Goal: Information Seeking & Learning: Learn about a topic

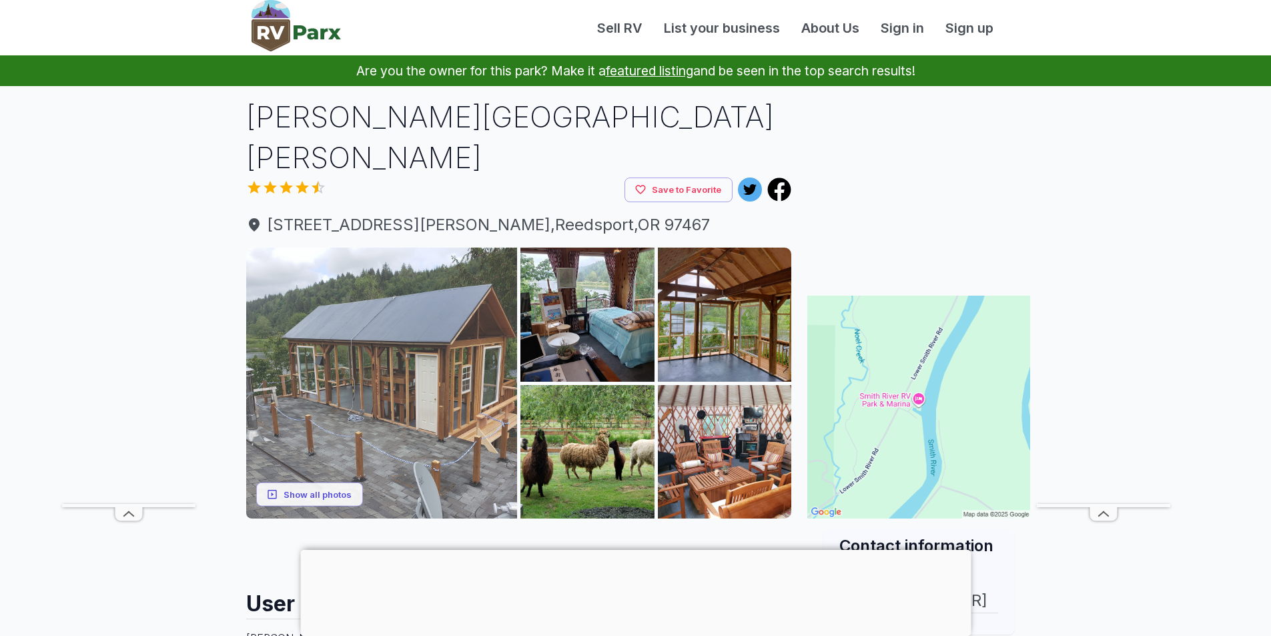
click at [418, 382] on img at bounding box center [382, 384] width 272 height 272
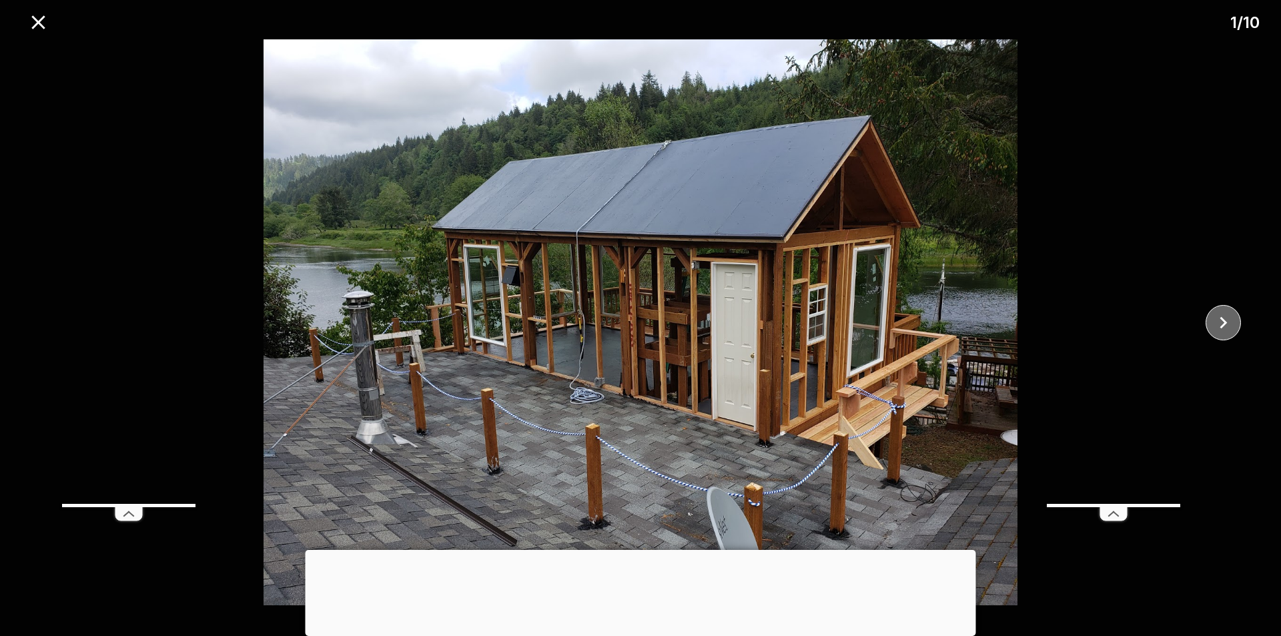
click at [1233, 331] on icon "close" at bounding box center [1223, 322] width 23 height 23
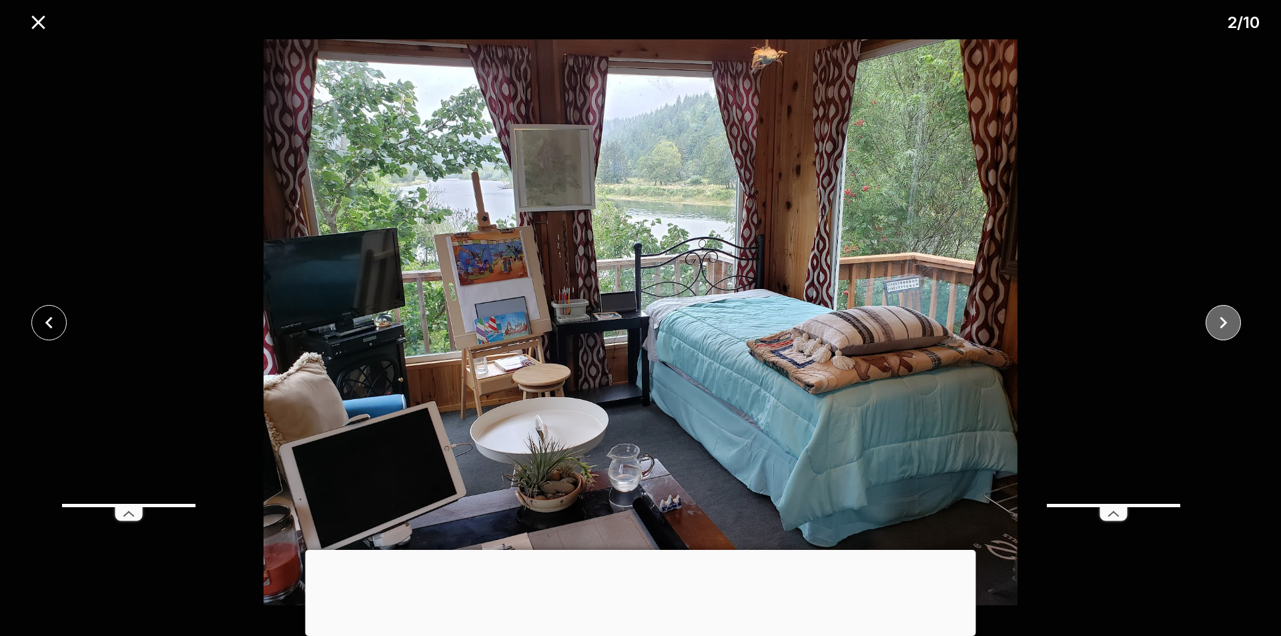
click at [1233, 331] on icon "close" at bounding box center [1223, 322] width 23 height 23
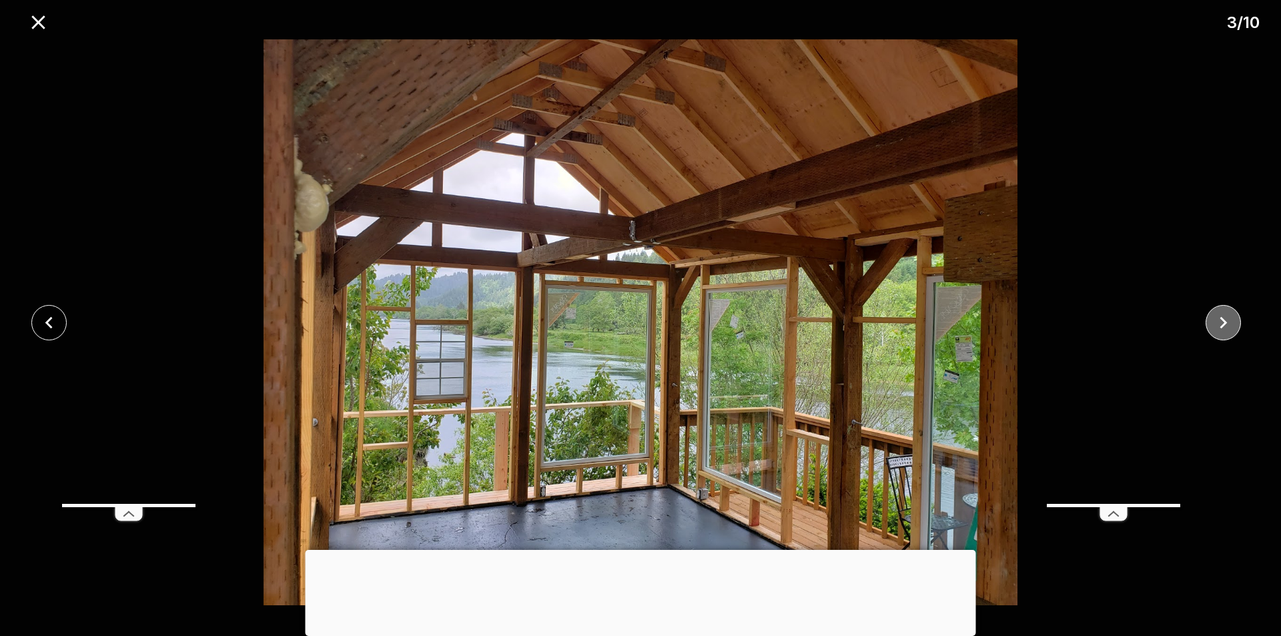
click at [1233, 331] on icon "close" at bounding box center [1223, 322] width 23 height 23
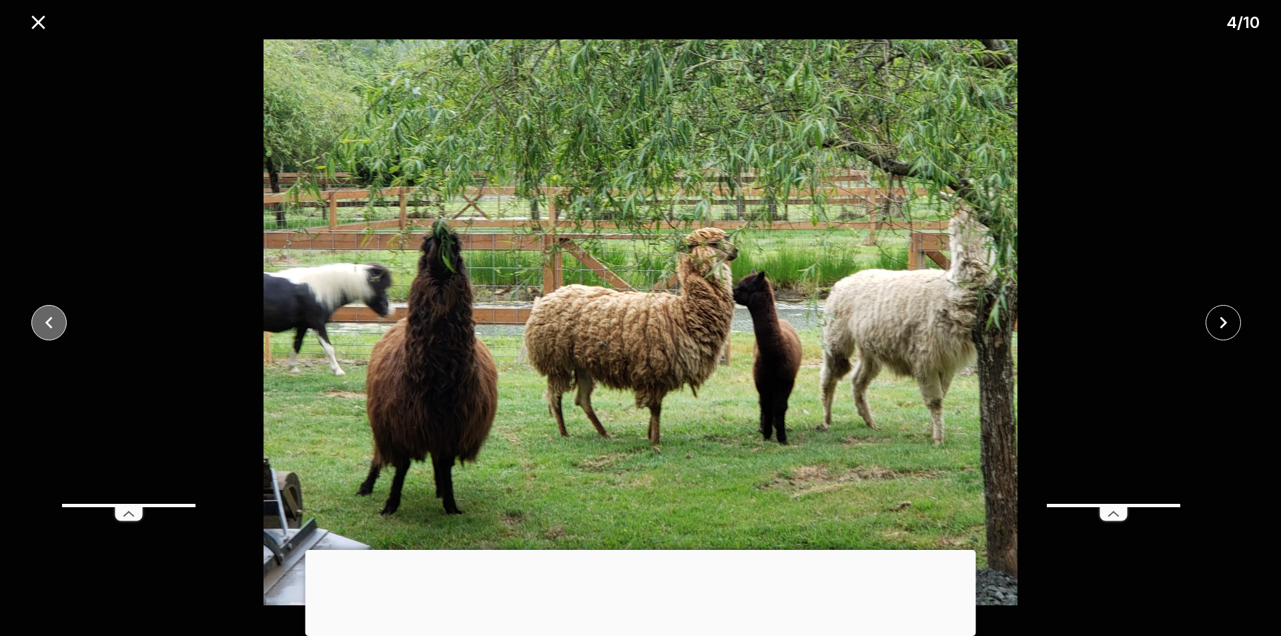
click at [39, 322] on icon "close" at bounding box center [48, 322] width 23 height 23
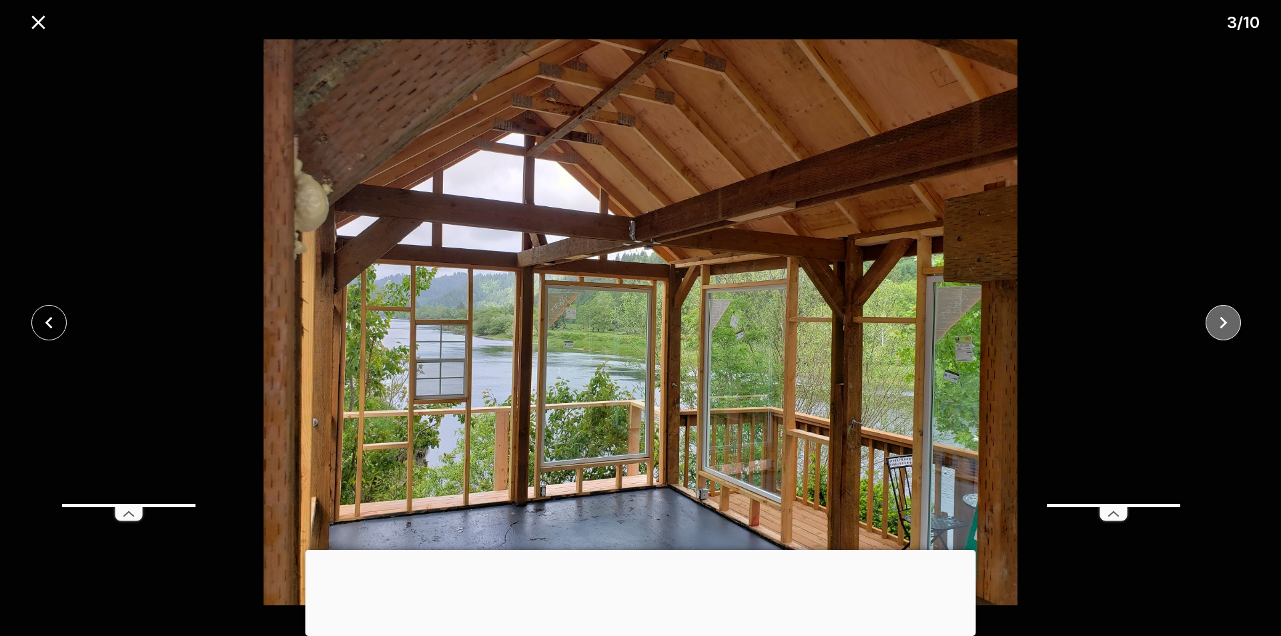
click at [1230, 318] on icon "close" at bounding box center [1223, 322] width 23 height 23
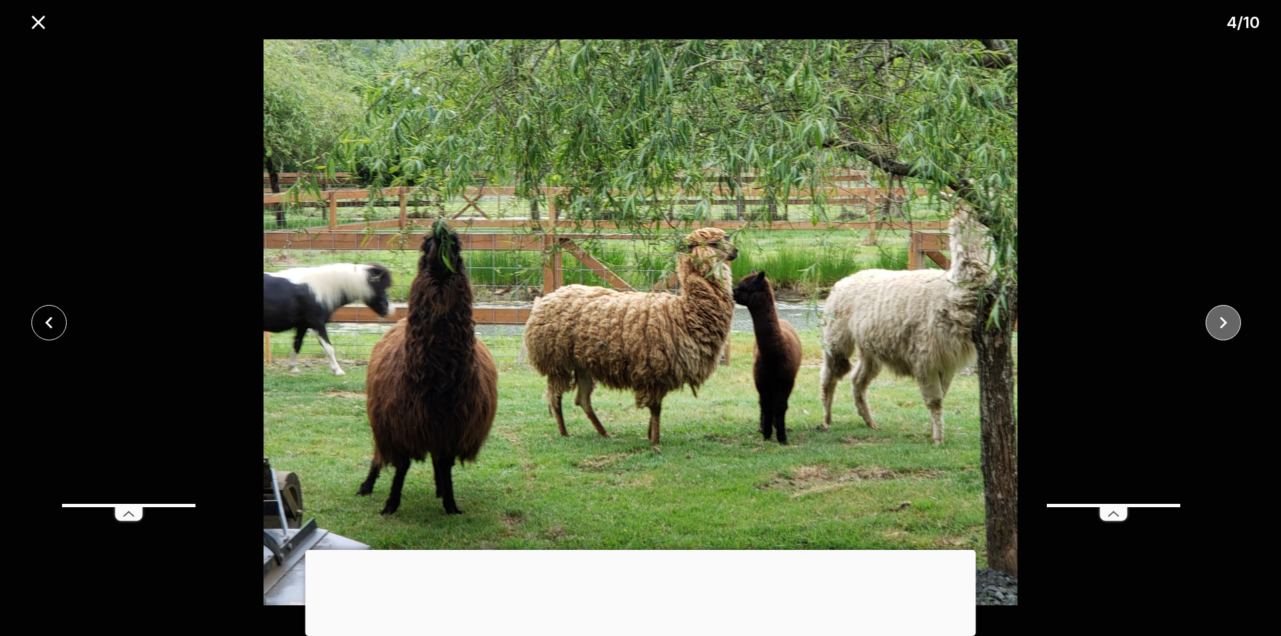
click at [1230, 318] on icon "close" at bounding box center [1223, 322] width 23 height 23
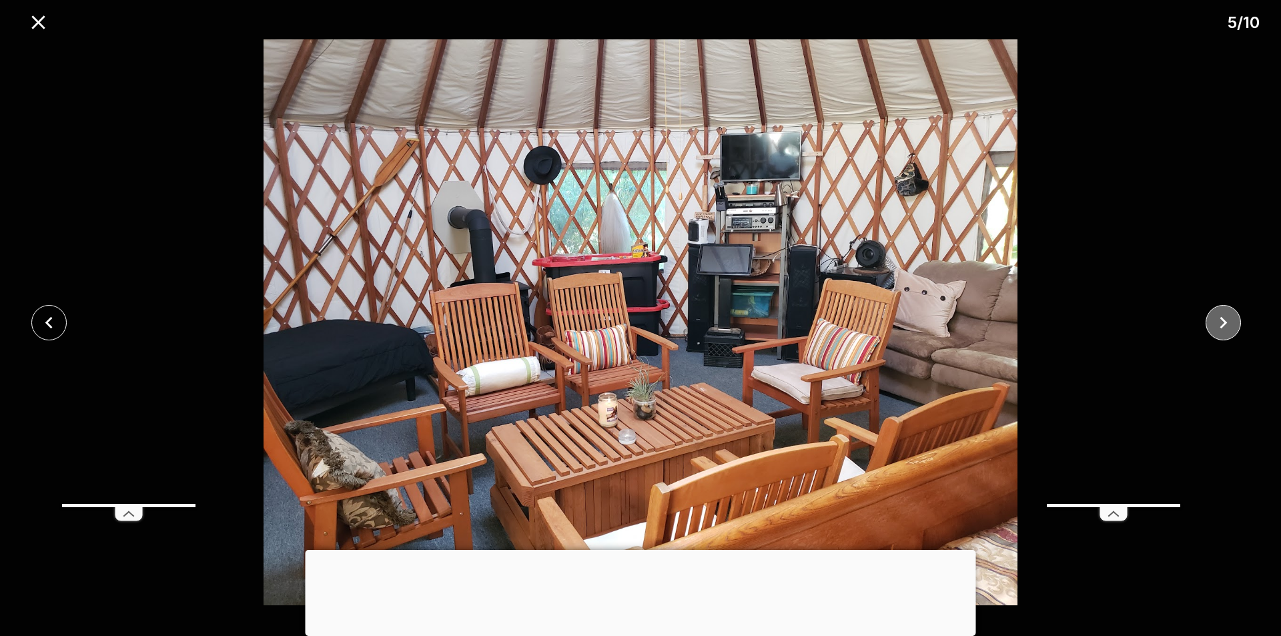
click at [1230, 318] on icon "close" at bounding box center [1223, 322] width 23 height 23
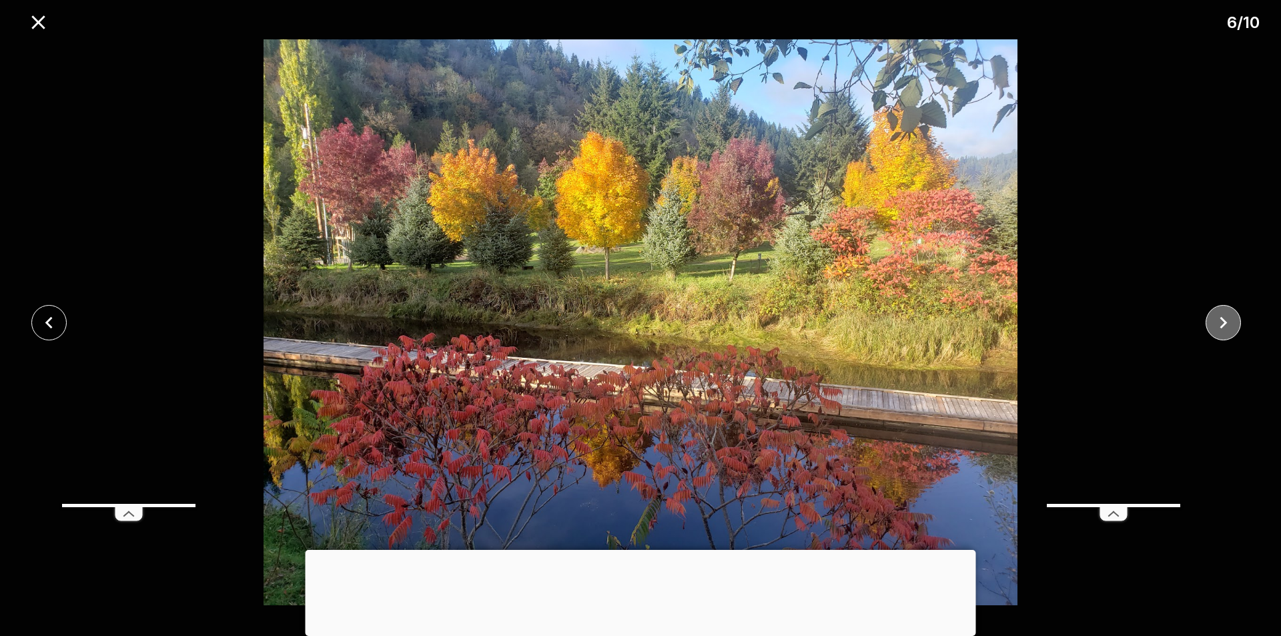
click at [1230, 318] on icon "close" at bounding box center [1223, 322] width 23 height 23
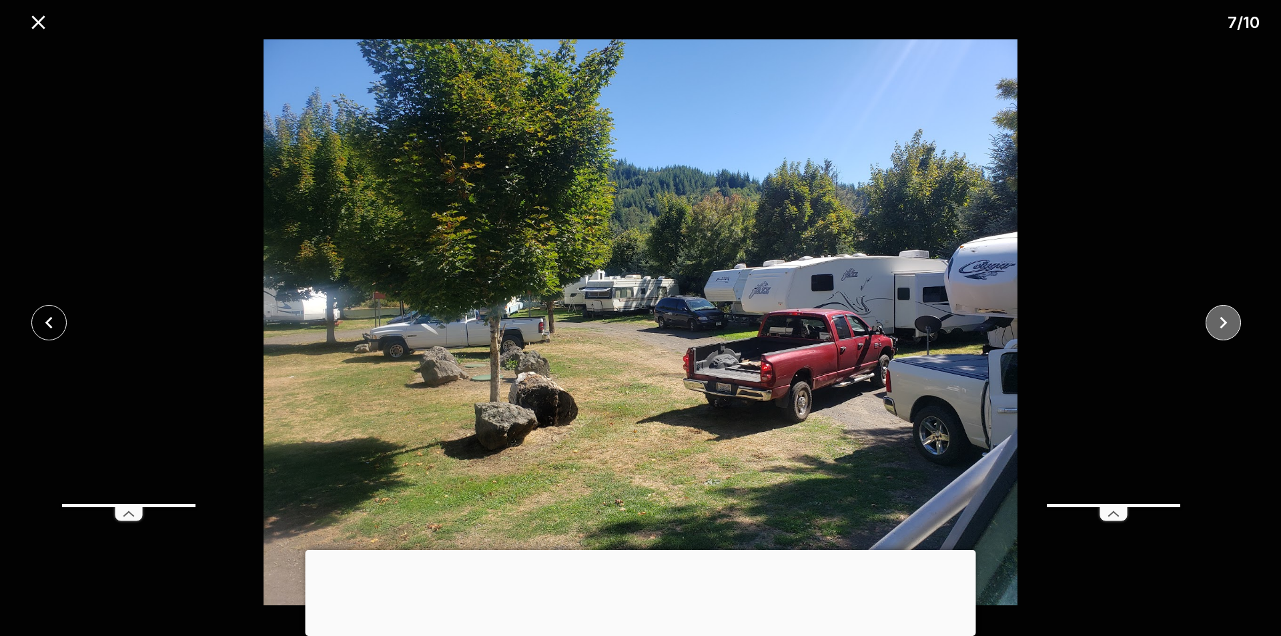
click at [1230, 318] on icon "close" at bounding box center [1223, 322] width 23 height 23
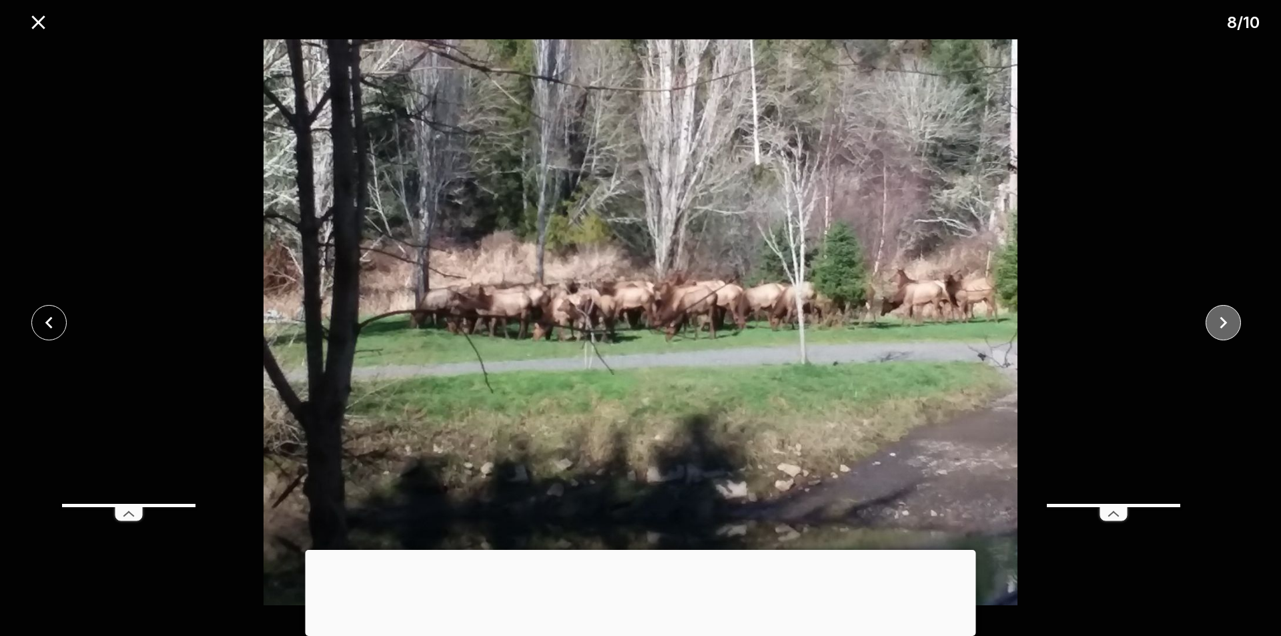
click at [1230, 318] on icon "close" at bounding box center [1223, 322] width 23 height 23
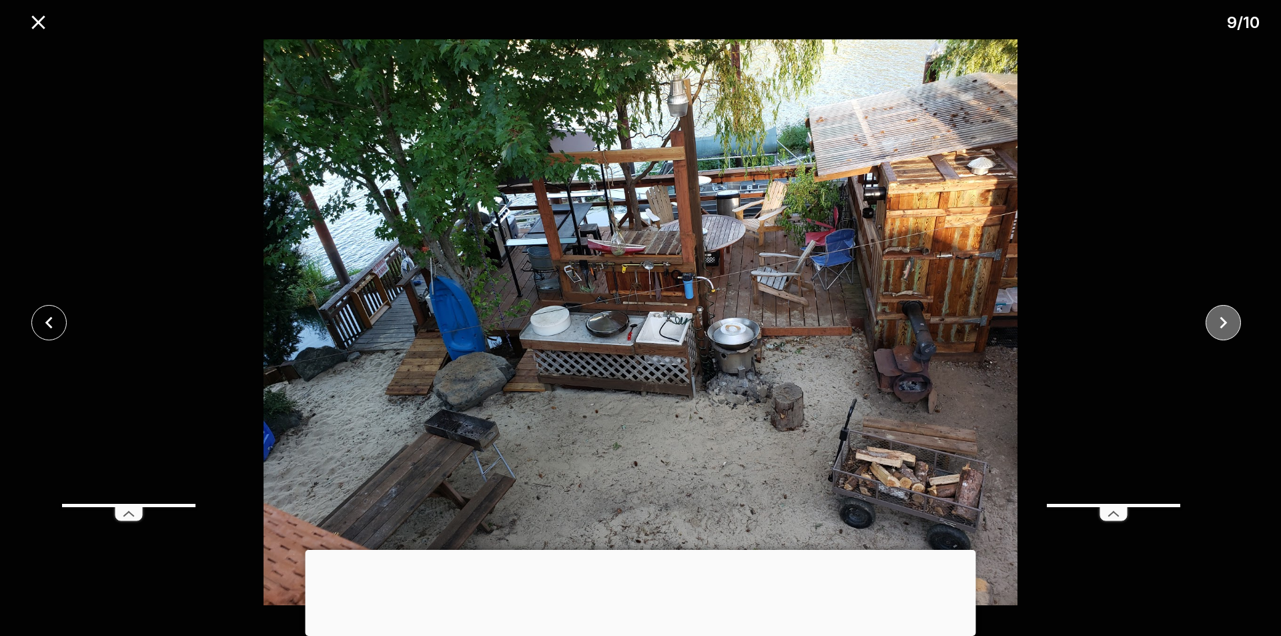
click at [1230, 318] on icon "close" at bounding box center [1223, 322] width 23 height 23
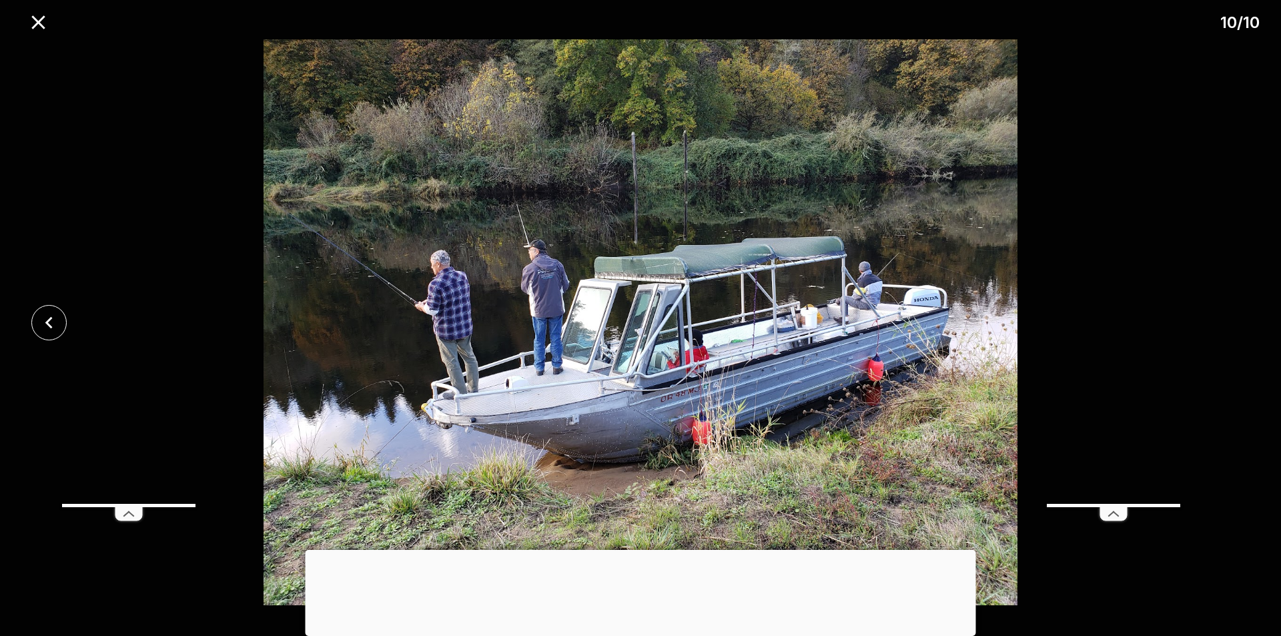
click at [1230, 318] on div at bounding box center [640, 322] width 1281 height 566
